Goal: Find specific page/section: Find specific page/section

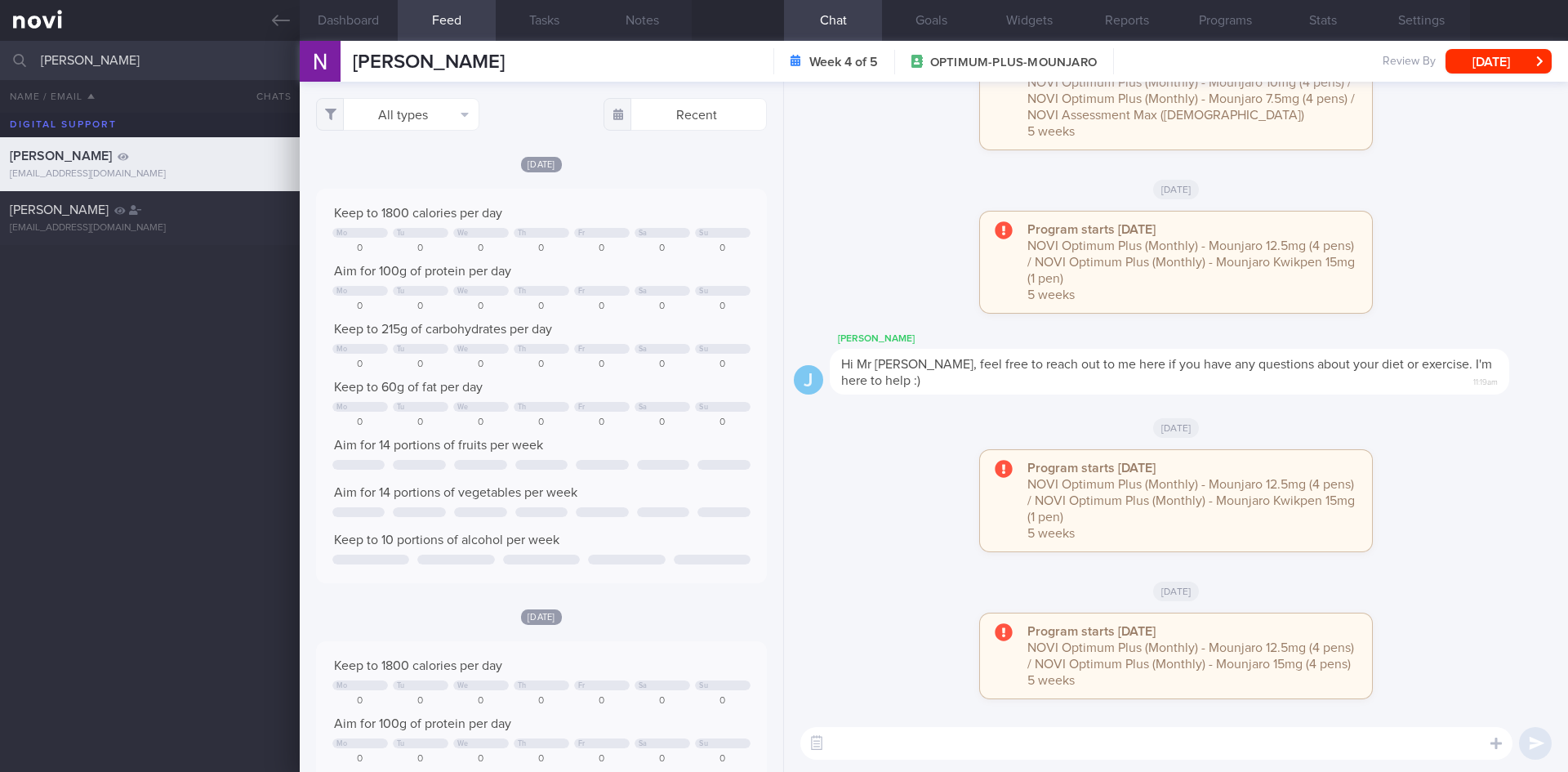
select select "6"
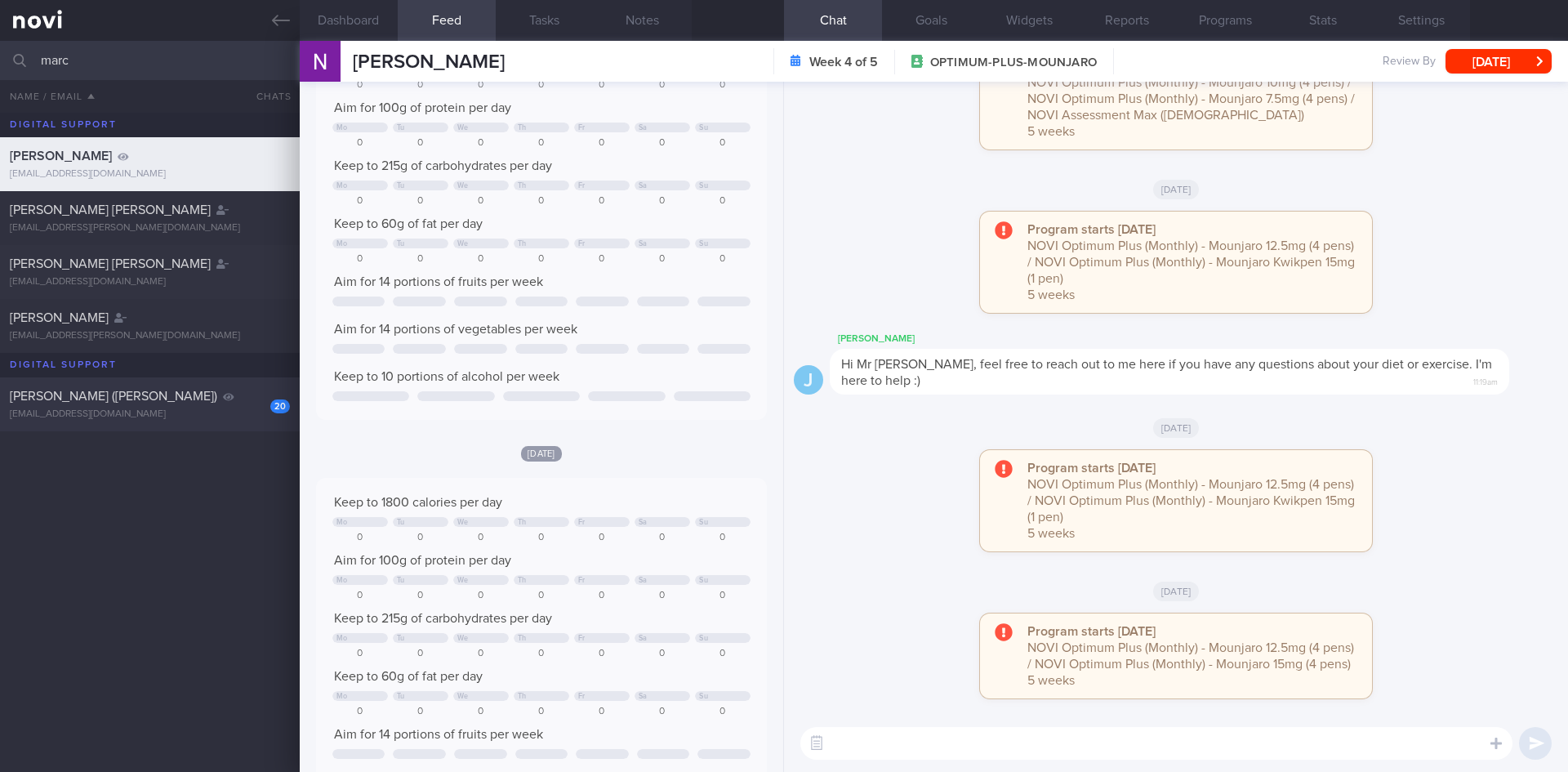
type input "marc"
click at [219, 389] on div "[PERSON_NAME] ([PERSON_NAME])" at bounding box center [148, 396] width 276 height 17
select select "7"
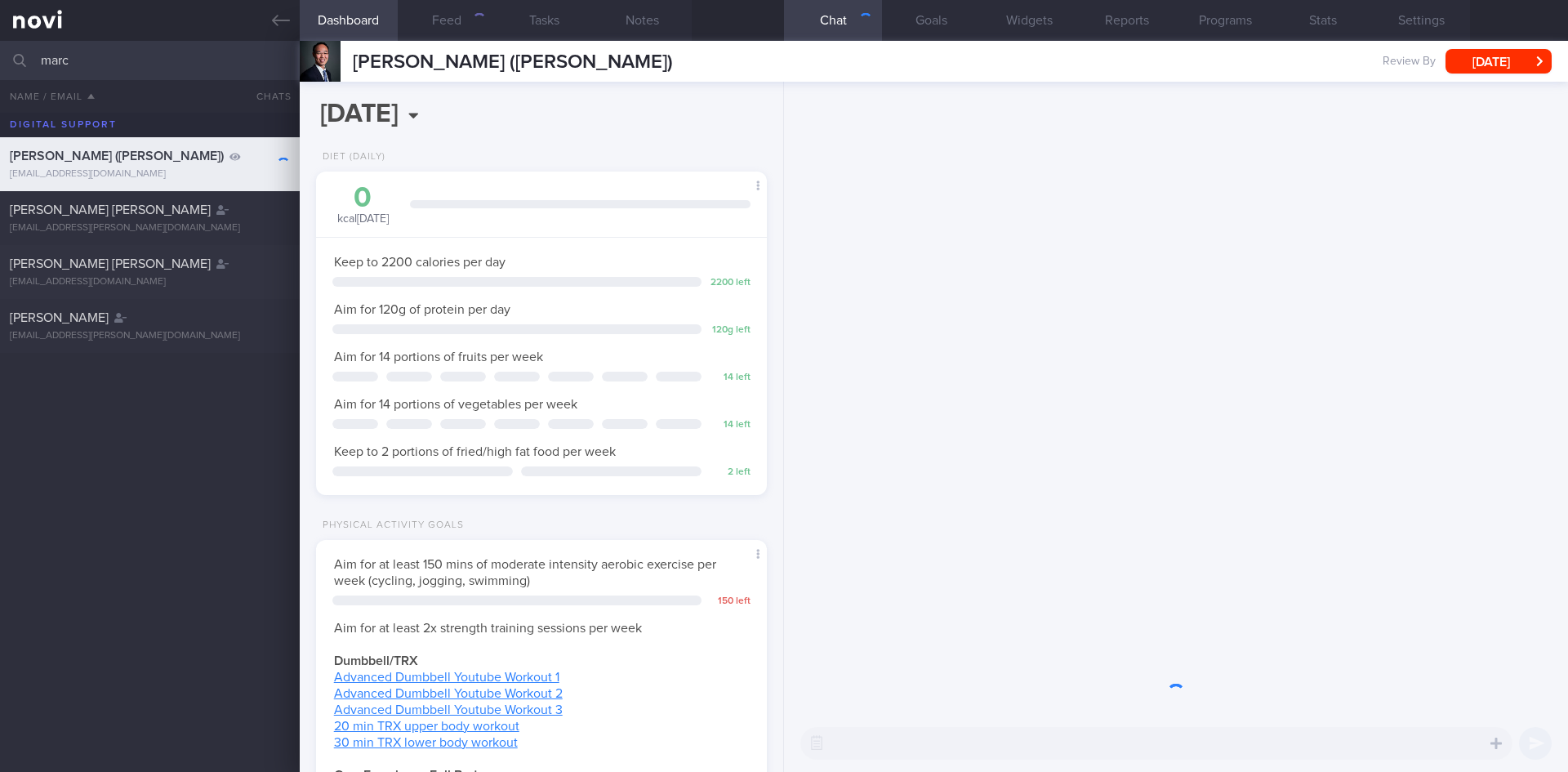
scroll to position [228, 410]
click at [1395, 26] on button "Settings" at bounding box center [1420, 20] width 98 height 41
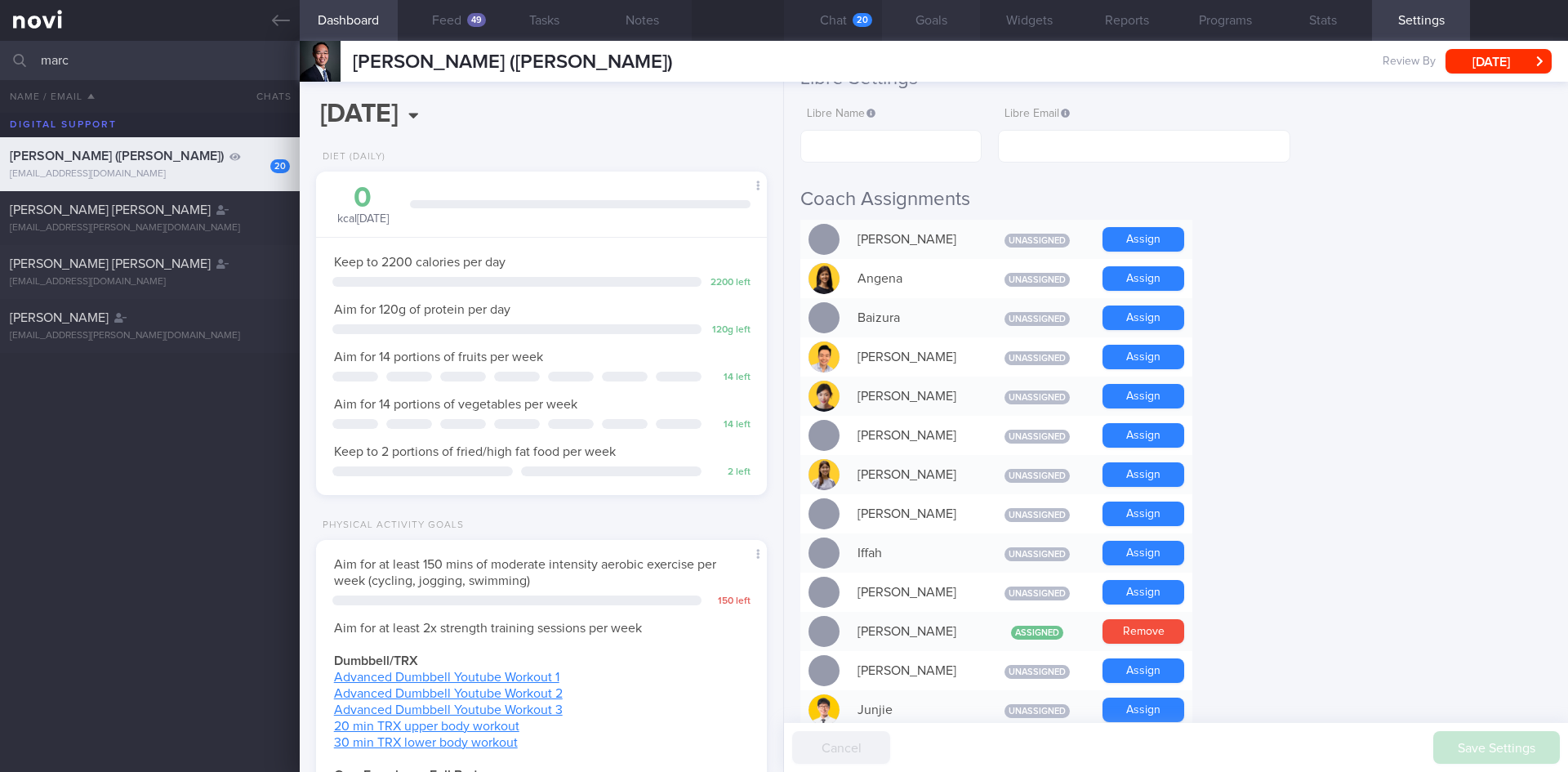
scroll to position [245, 0]
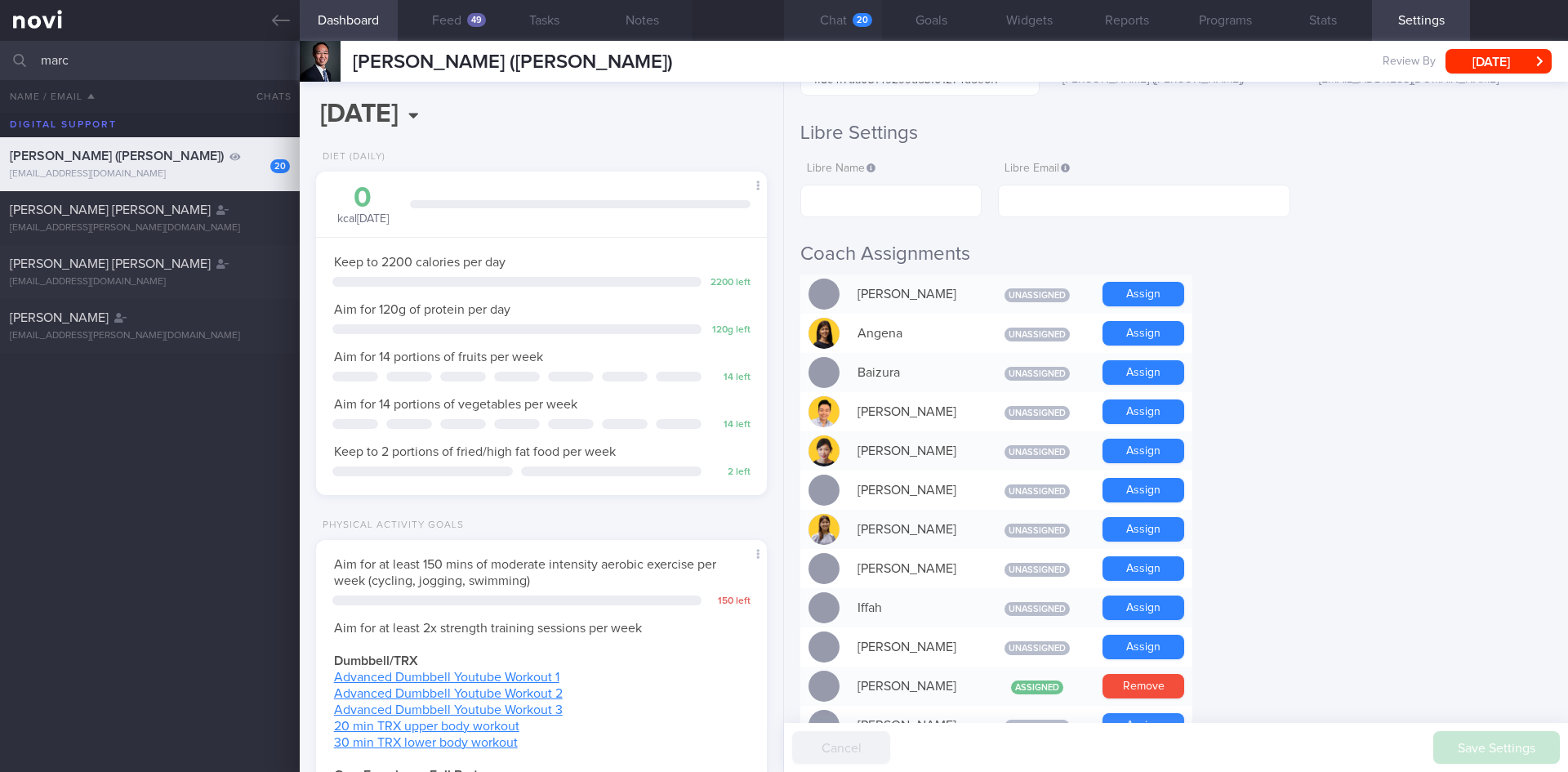
click at [852, 15] on button "Chat 20" at bounding box center [833, 20] width 98 height 41
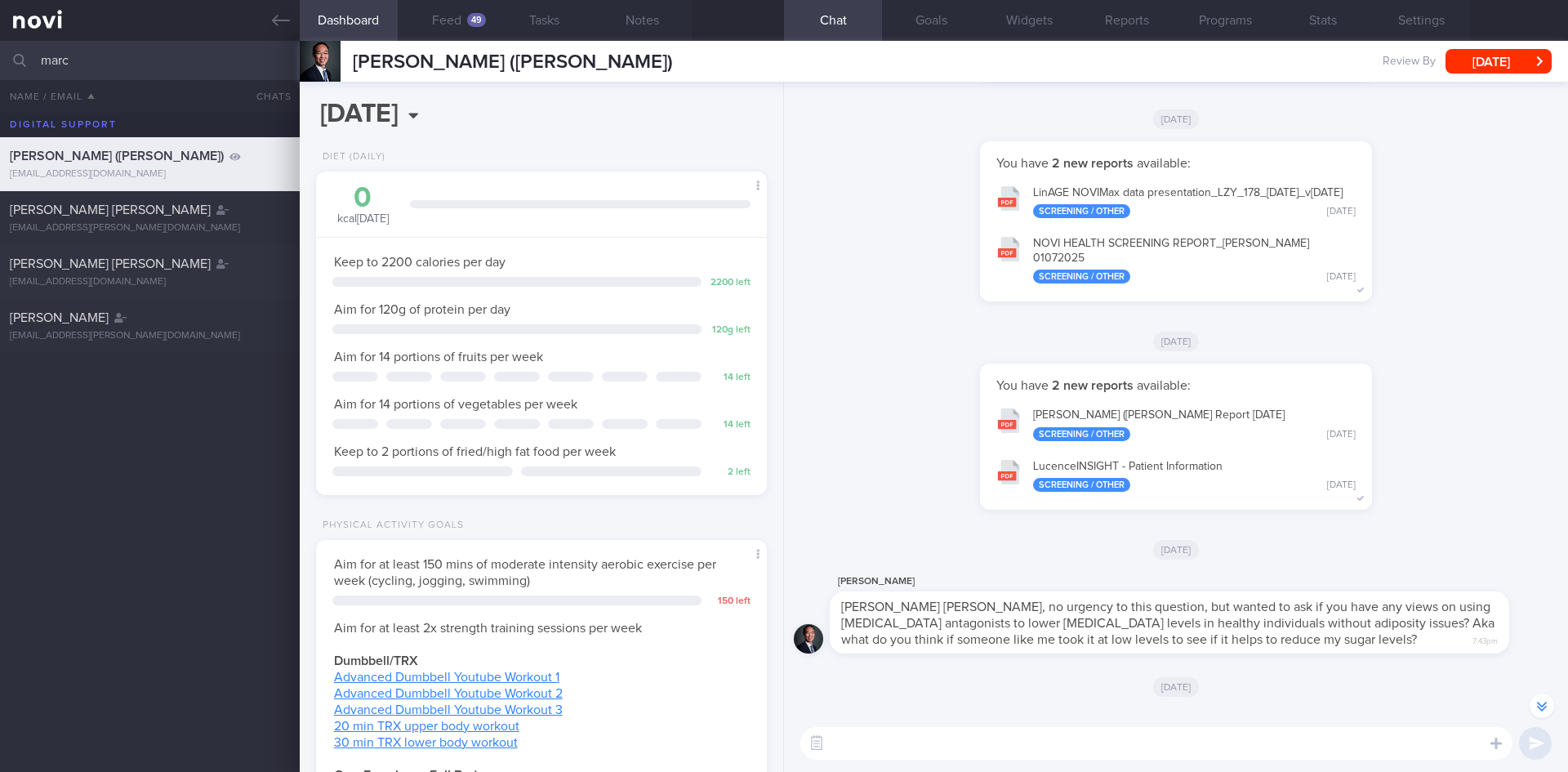
scroll to position [-82, 0]
